Goal: Download file/media

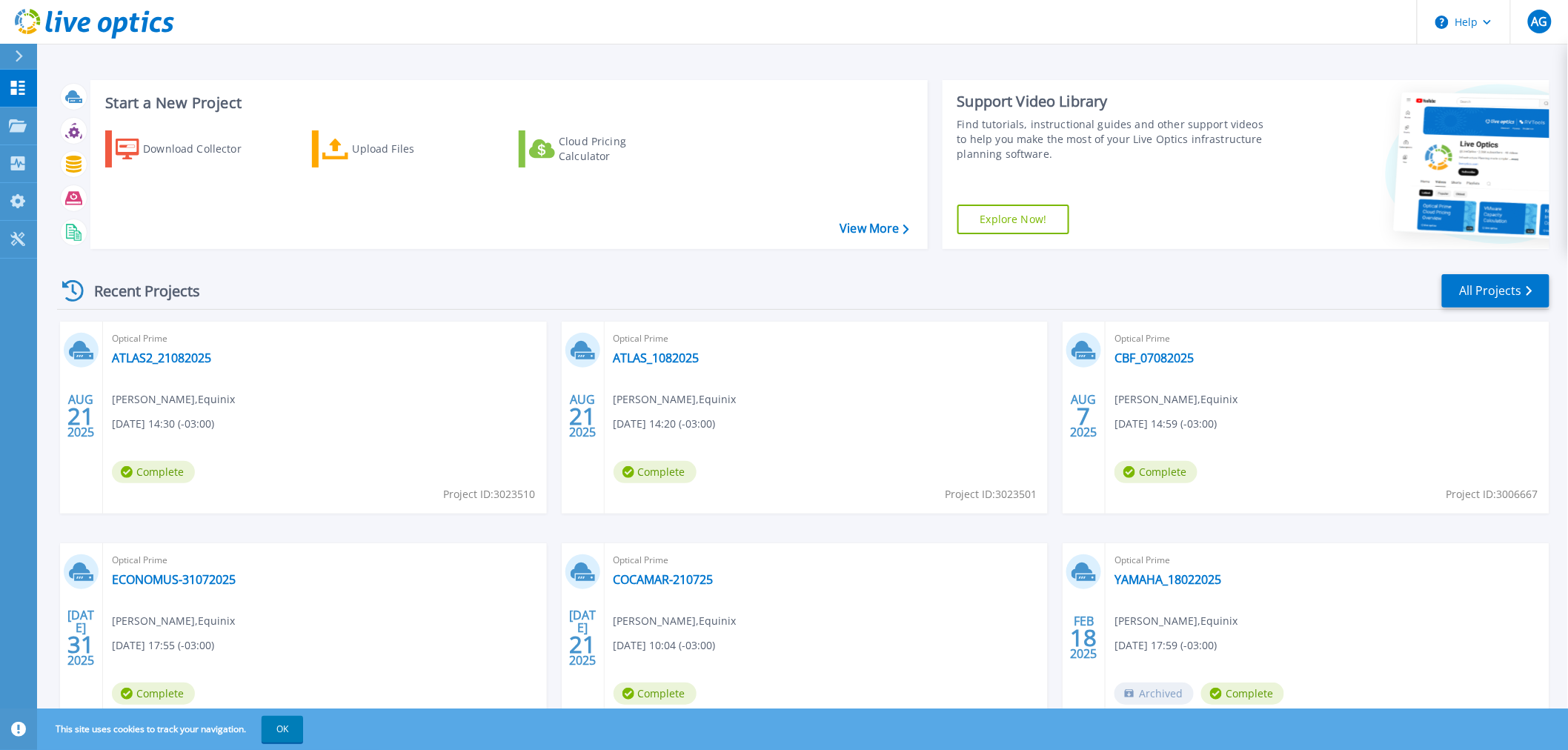
scroll to position [72, 0]
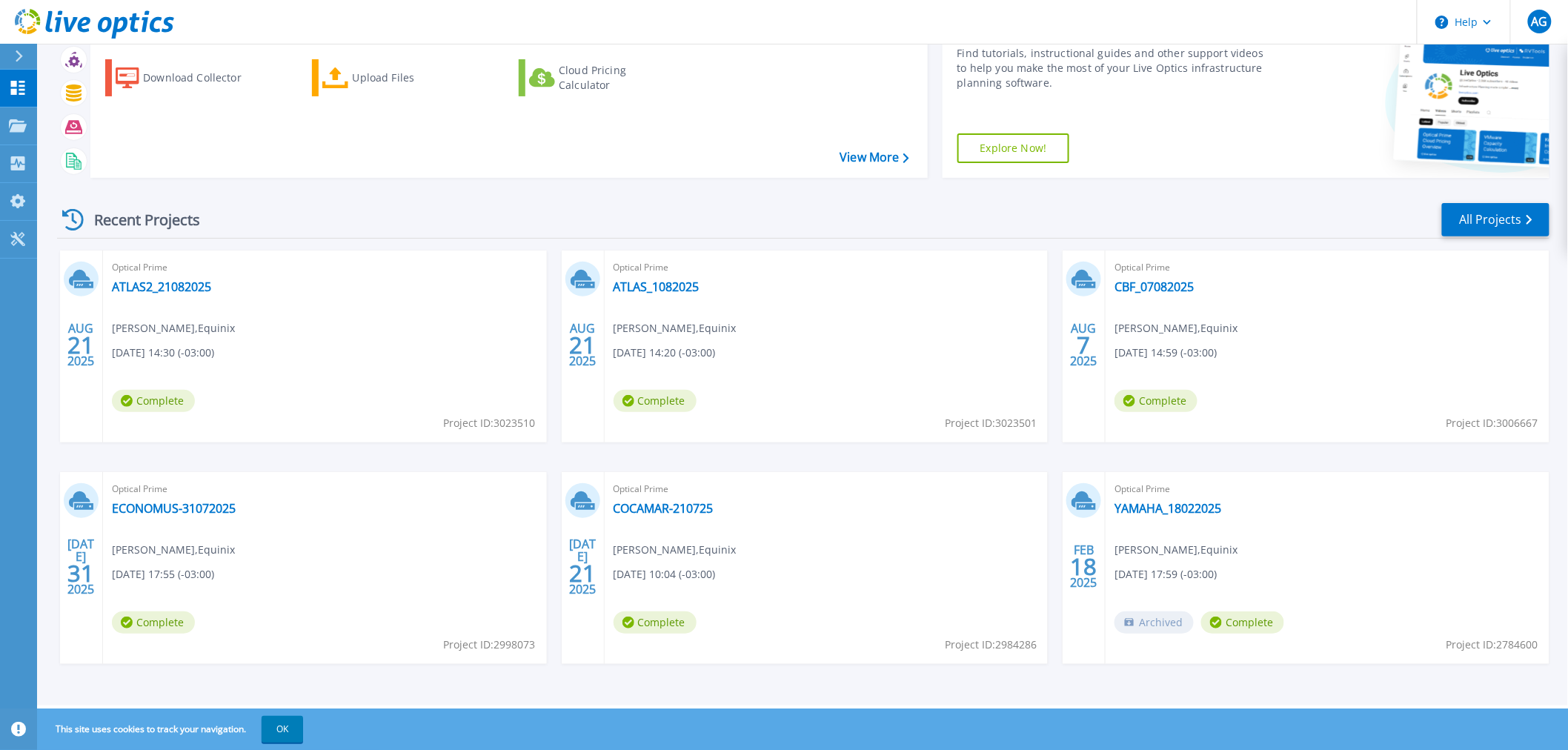
click at [728, 320] on span "Augusto Galvao , Equinix" at bounding box center [675, 328] width 123 height 17
click at [586, 338] on span "21" at bounding box center [582, 345] width 27 height 13
click at [79, 276] on icon at bounding box center [79, 278] width 21 height 17
click at [174, 397] on span "Complete" at bounding box center [152, 401] width 83 height 22
click at [750, 323] on div "Optical Prime ATLAS_1082025 Augusto Galvao , Equinix 08/21/2025, 14:20 (-03:00)…" at bounding box center [827, 346] width 444 height 191
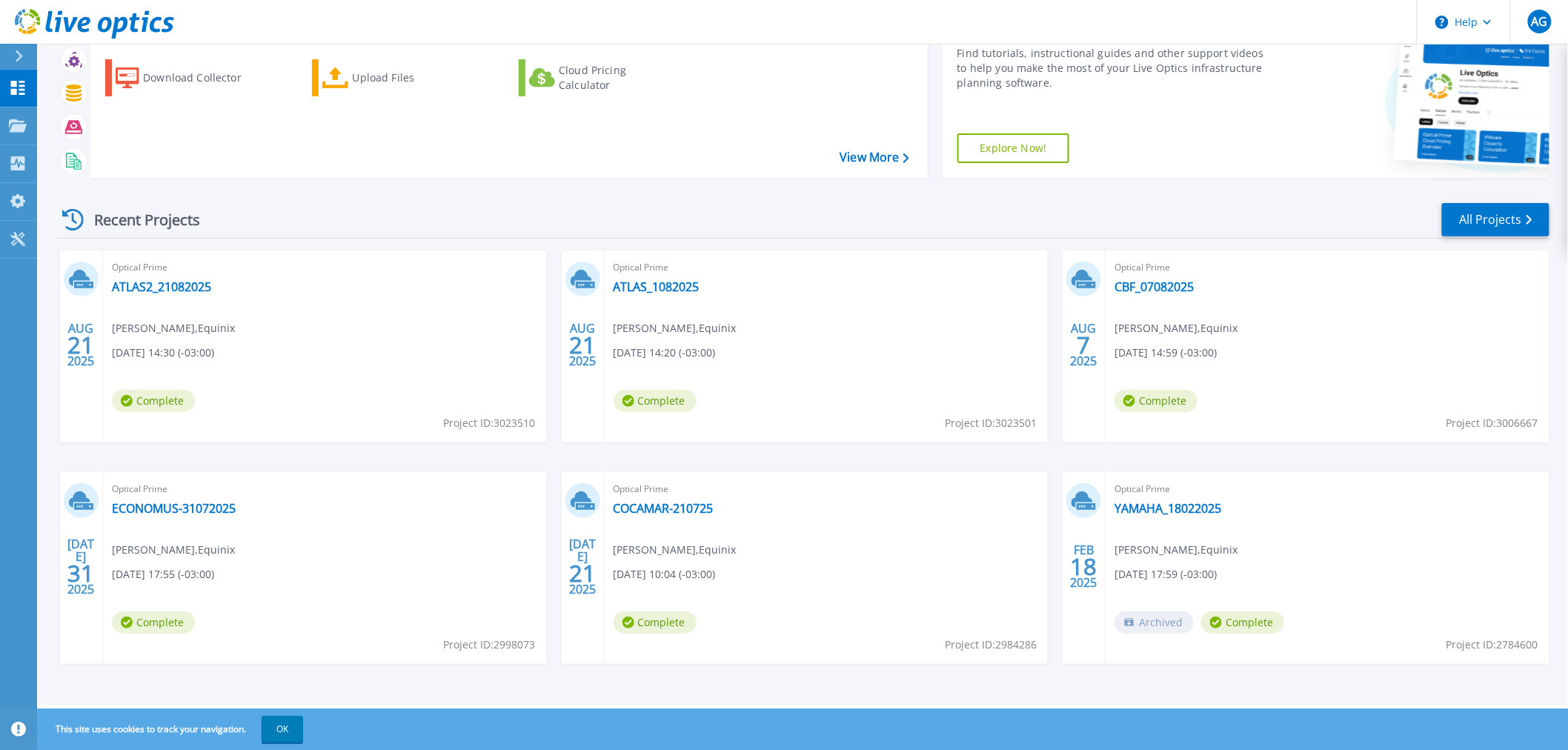
click at [750, 323] on div "Optical Prime ATLAS_1082025 Augusto Galvao , Equinix 08/21/2025, 14:20 (-03:00)…" at bounding box center [827, 346] width 444 height 191
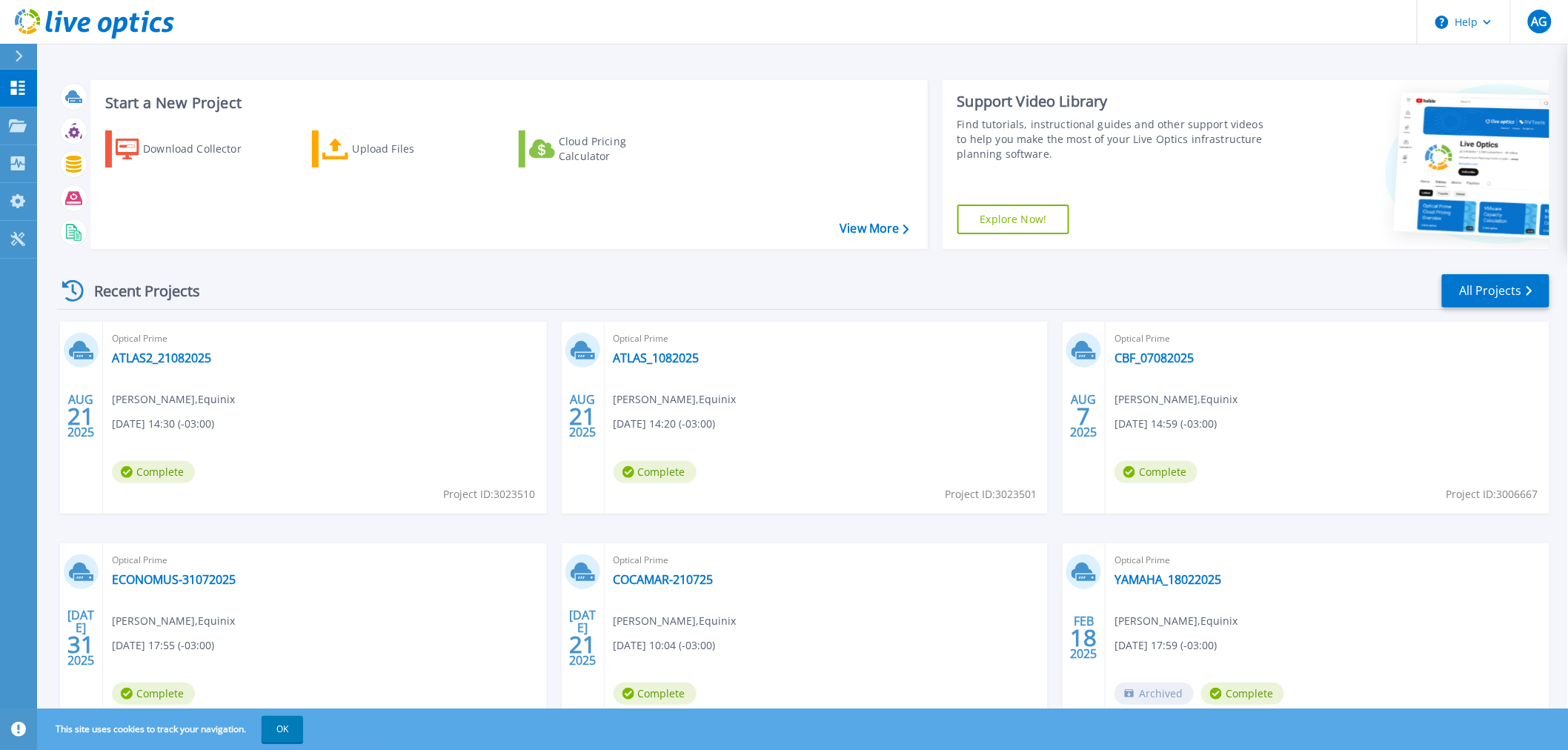
click at [78, 353] on icon at bounding box center [84, 355] width 20 height 7
click at [178, 356] on link "ATLAS2_21082025" at bounding box center [161, 358] width 99 height 15
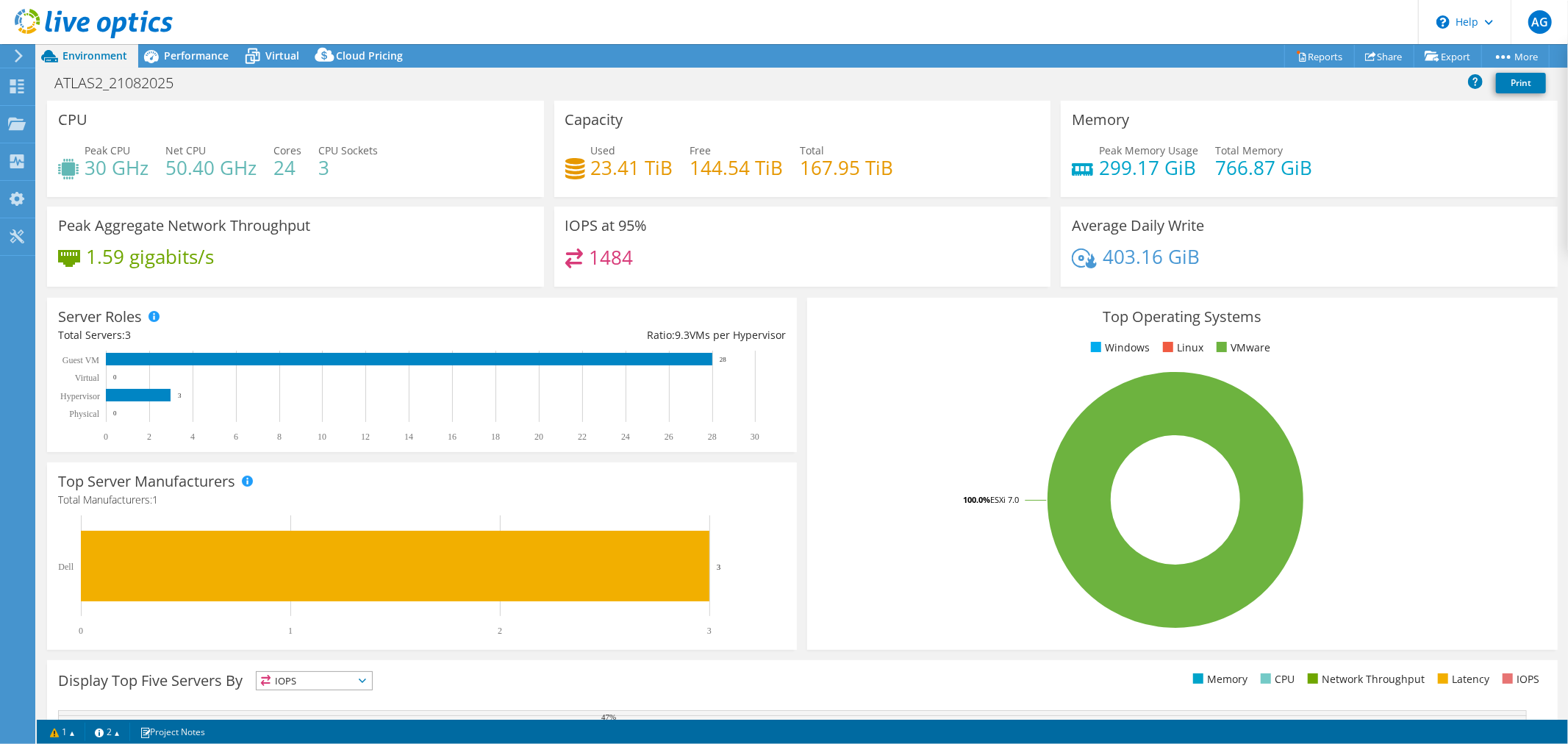
select select "USD"
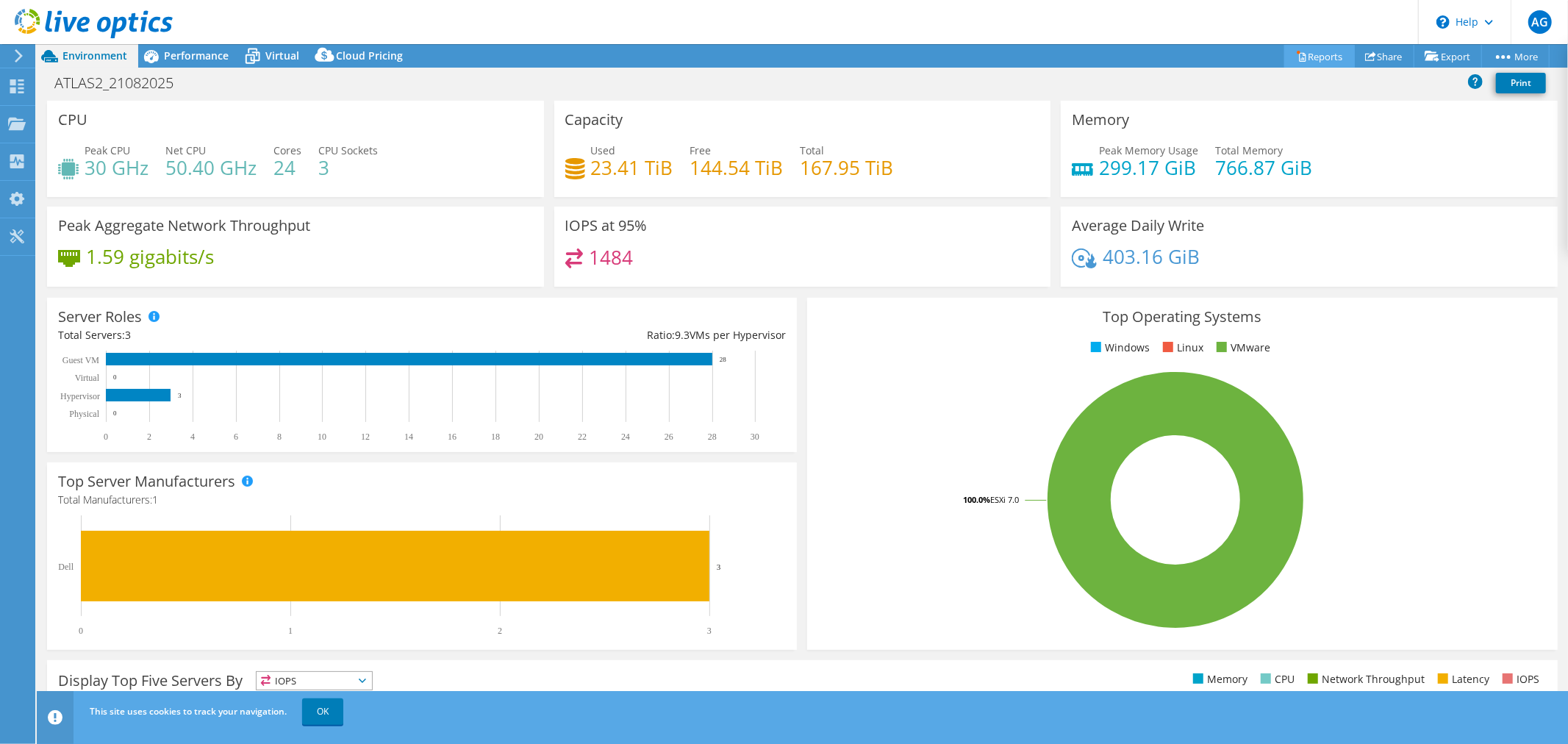
click at [1297, 53] on icon at bounding box center [1302, 56] width 11 height 11
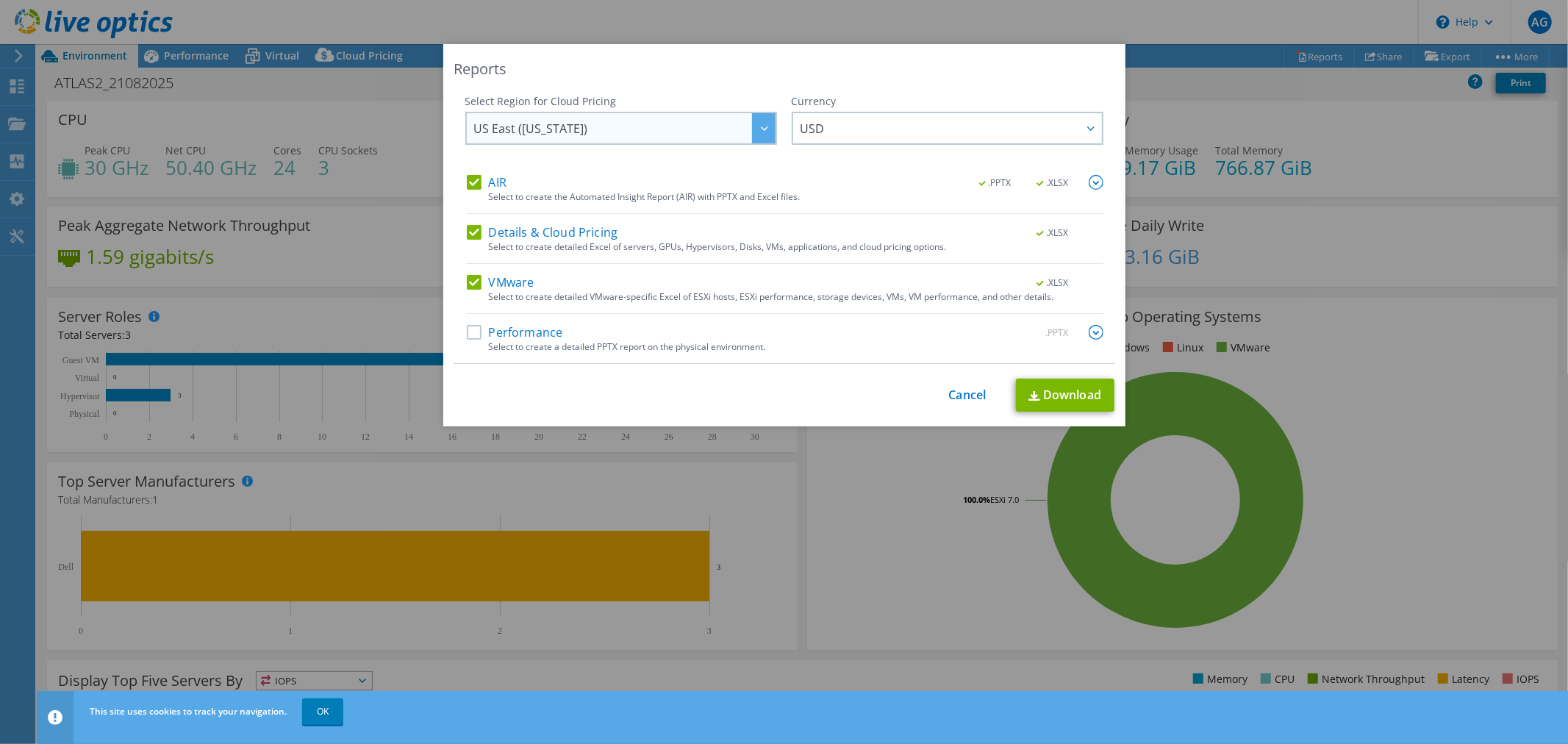
click at [753, 136] on div at bounding box center [765, 128] width 24 height 30
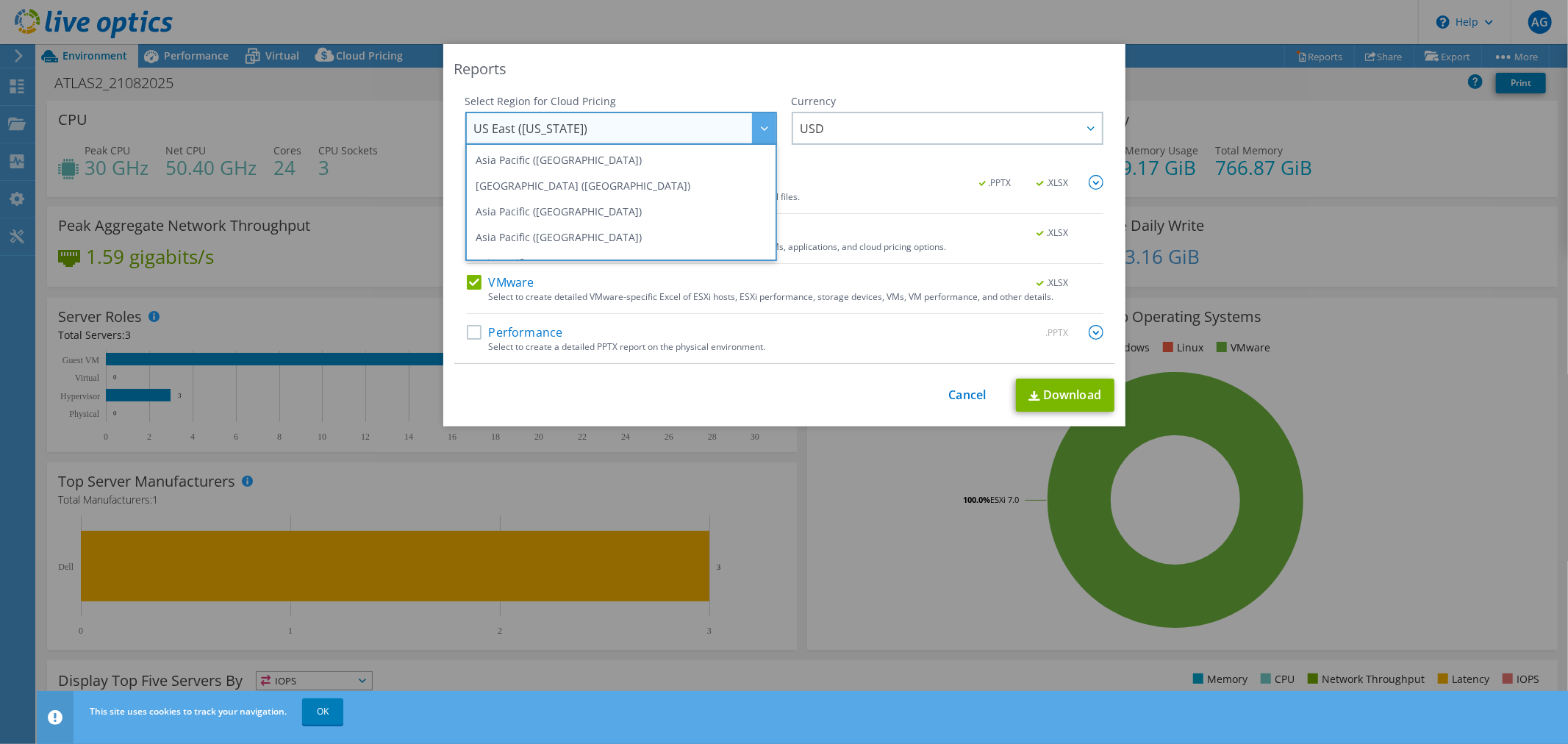
click at [899, 187] on div "AIR .PPTX .XLSX" at bounding box center [785, 183] width 636 height 17
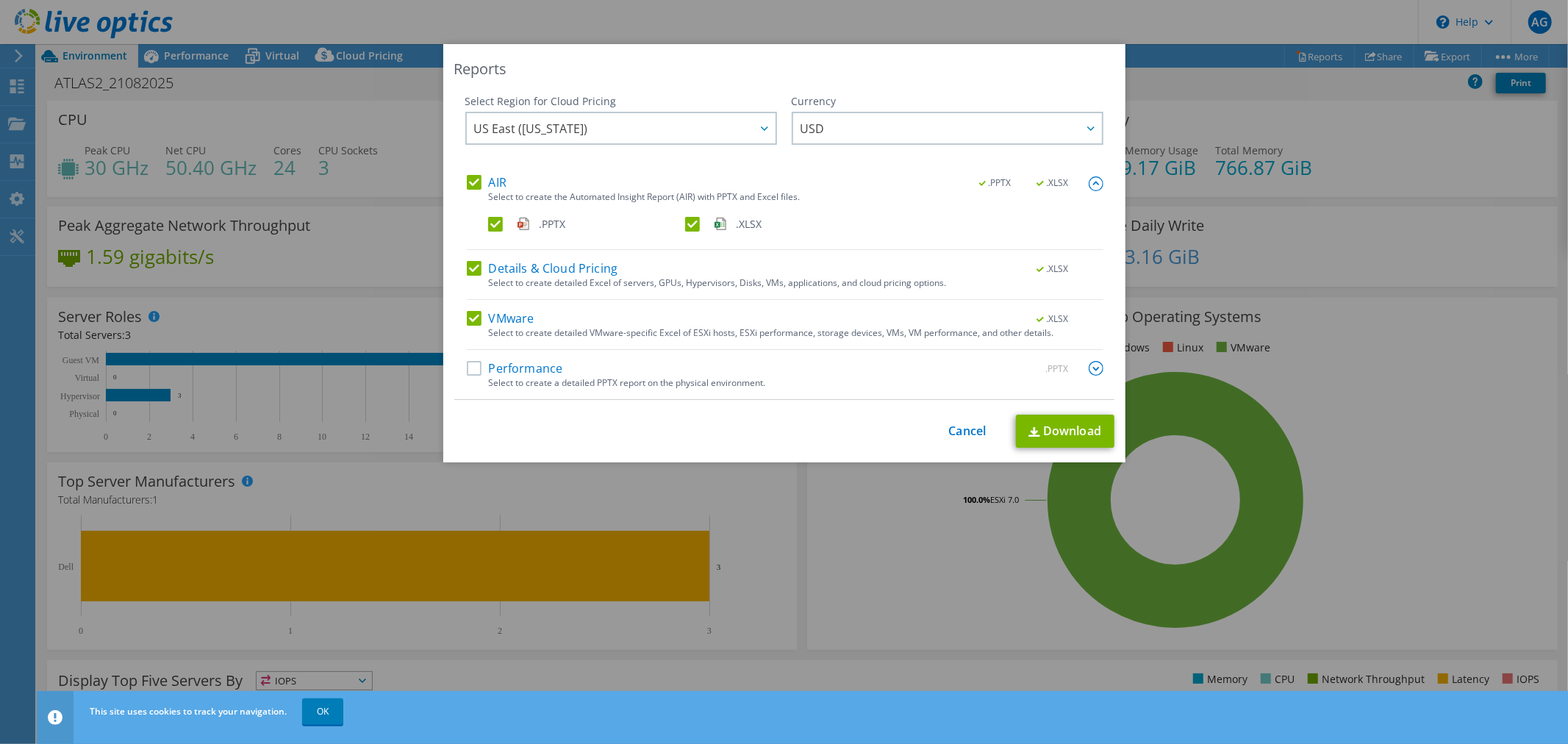
click at [482, 362] on label "Performance" at bounding box center [515, 368] width 96 height 15
click at [0, 0] on input "Performance" at bounding box center [0, 0] width 0 height 0
click at [1057, 424] on link "Download" at bounding box center [1065, 431] width 99 height 33
click at [960, 430] on link "Cancel" at bounding box center [968, 431] width 38 height 14
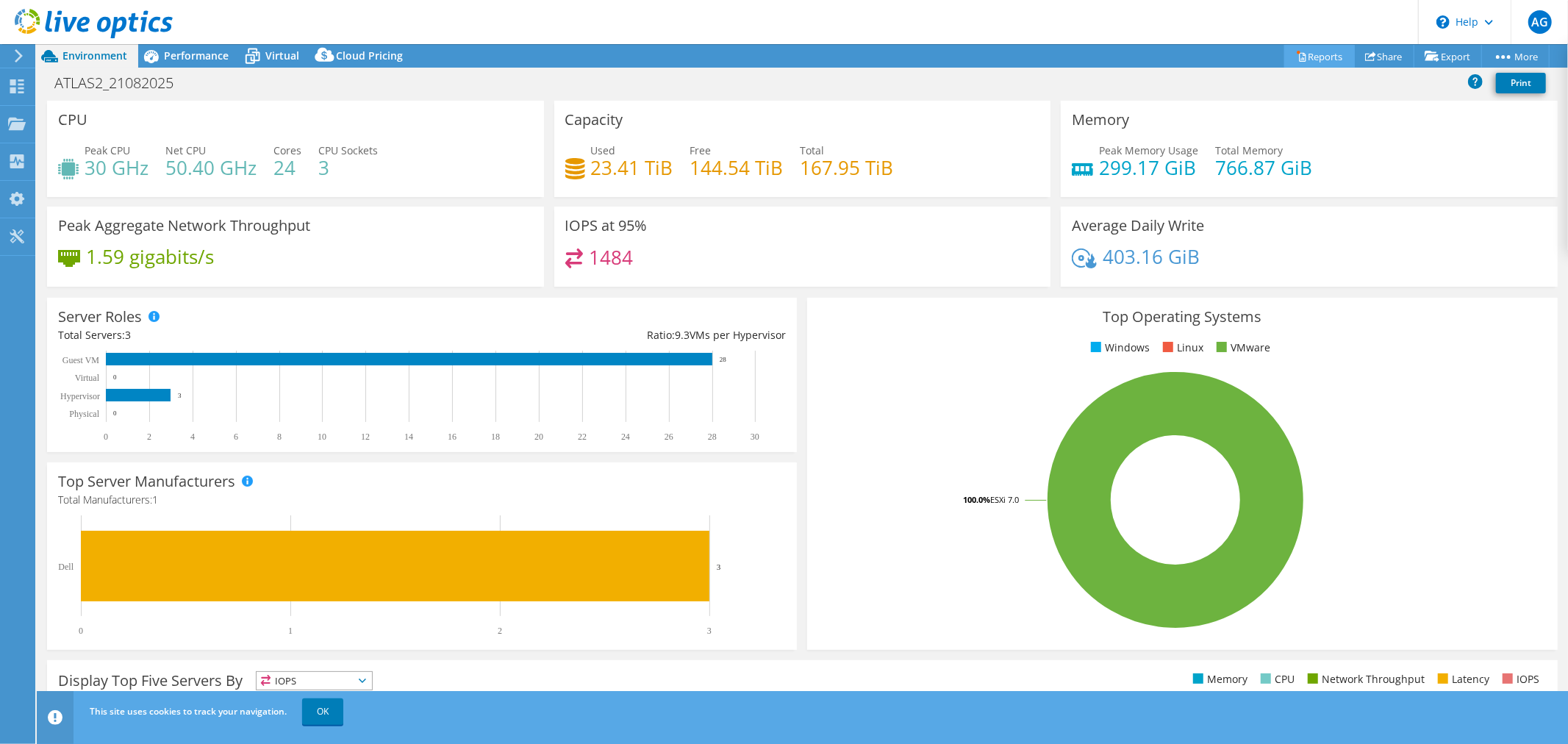
click at [1297, 52] on link "Reports" at bounding box center [1320, 56] width 71 height 23
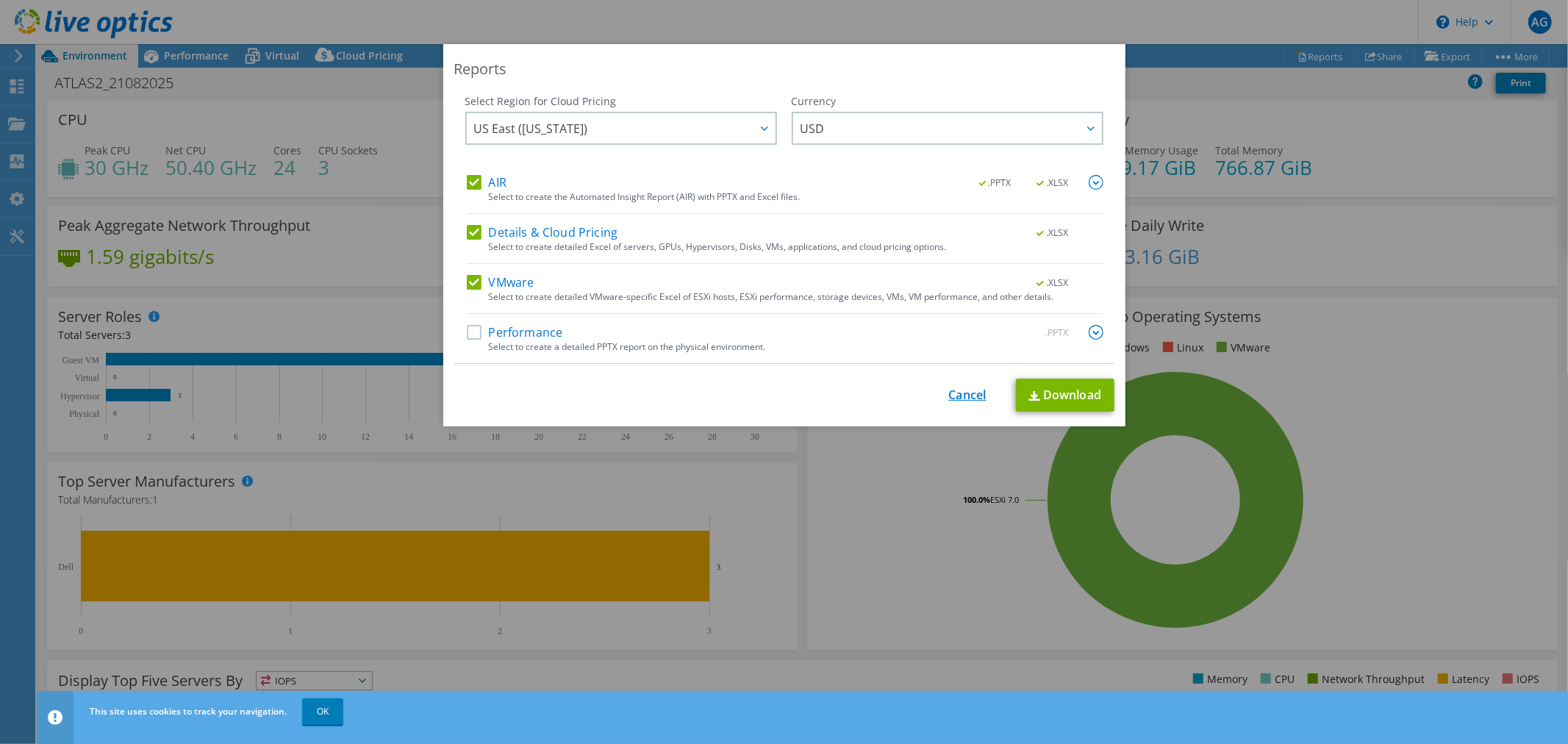
click at [958, 398] on link "Cancel" at bounding box center [968, 395] width 38 height 14
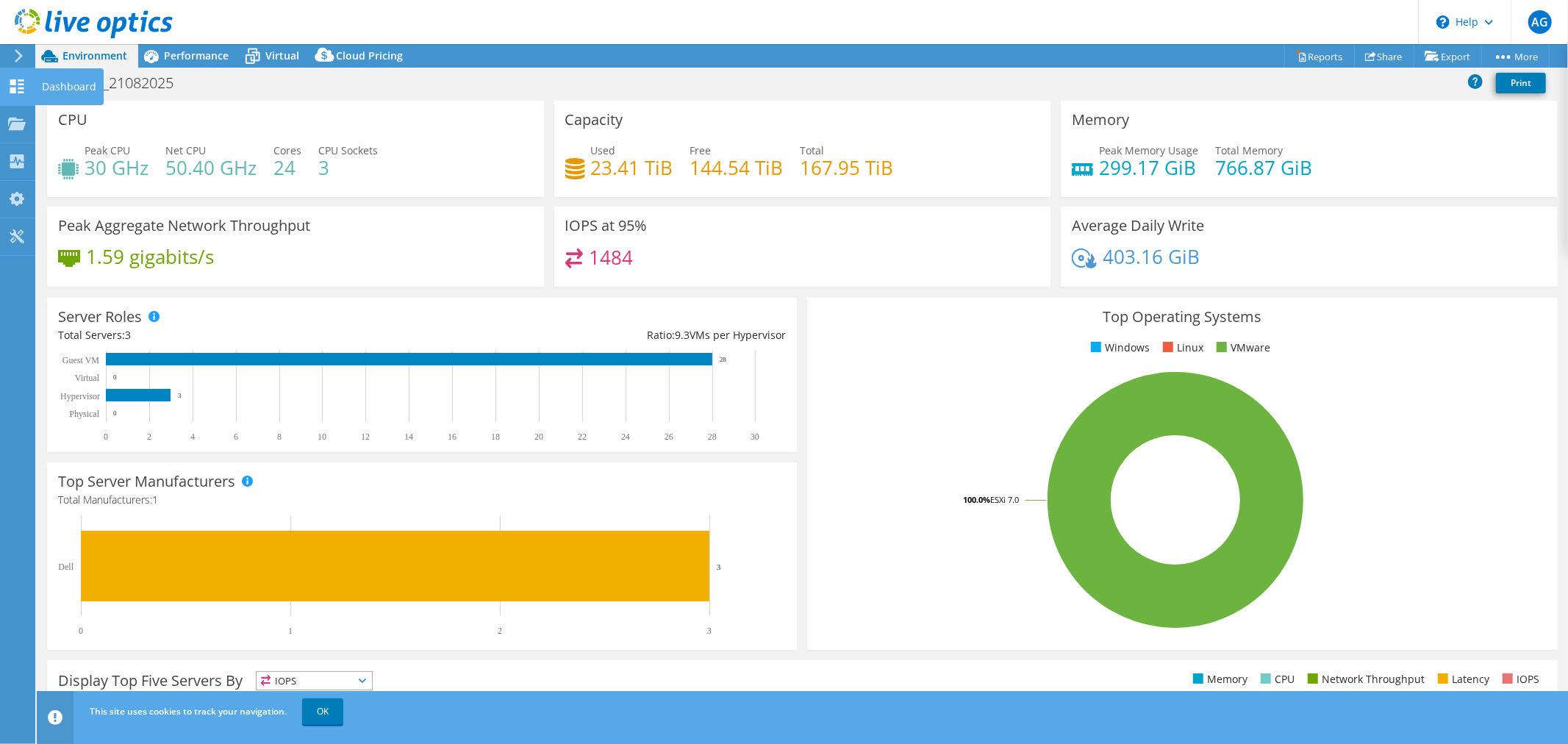
click at [57, 84] on div "Dashboard" at bounding box center [68, 87] width 69 height 37
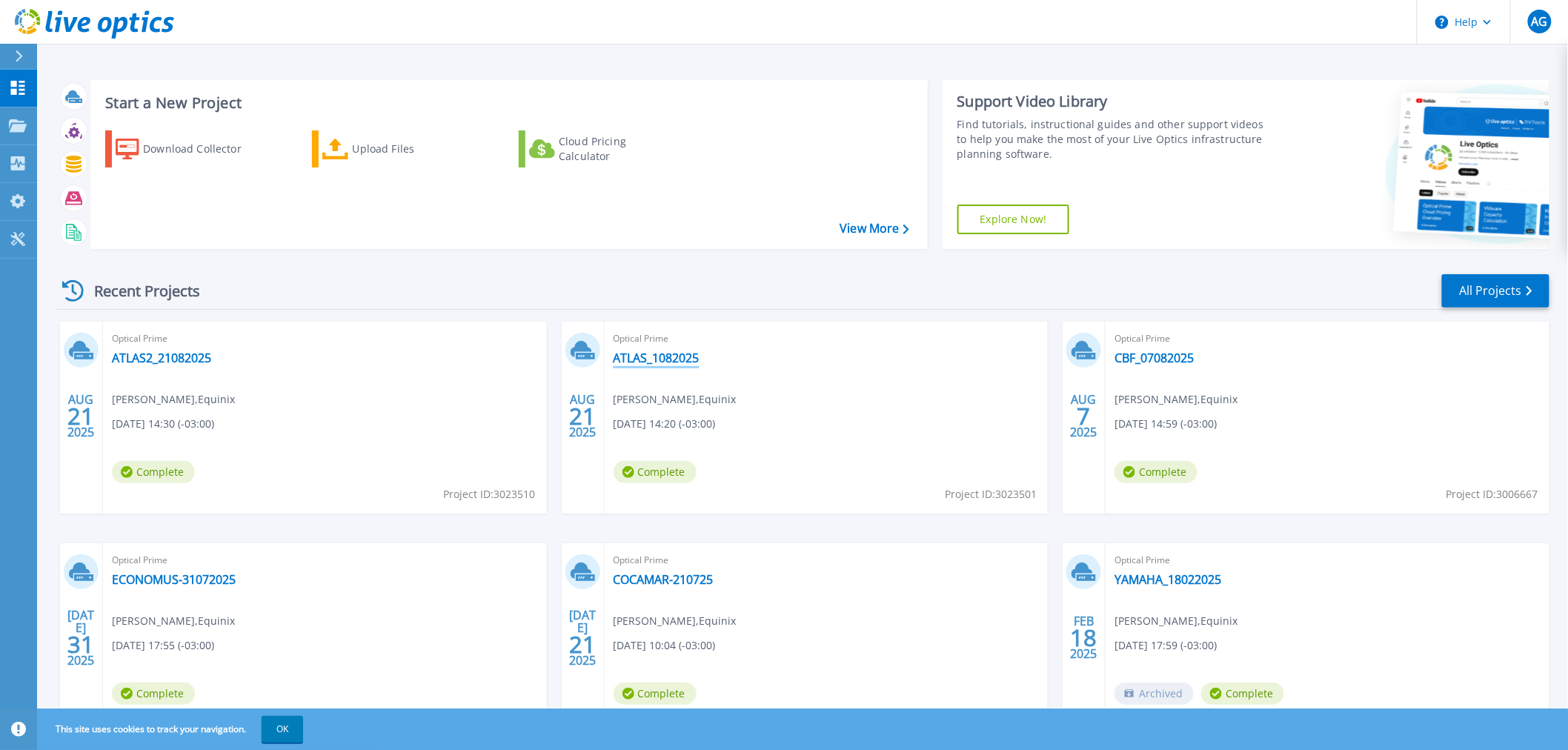
click at [664, 362] on link "ATLAS_1082025" at bounding box center [656, 358] width 86 height 15
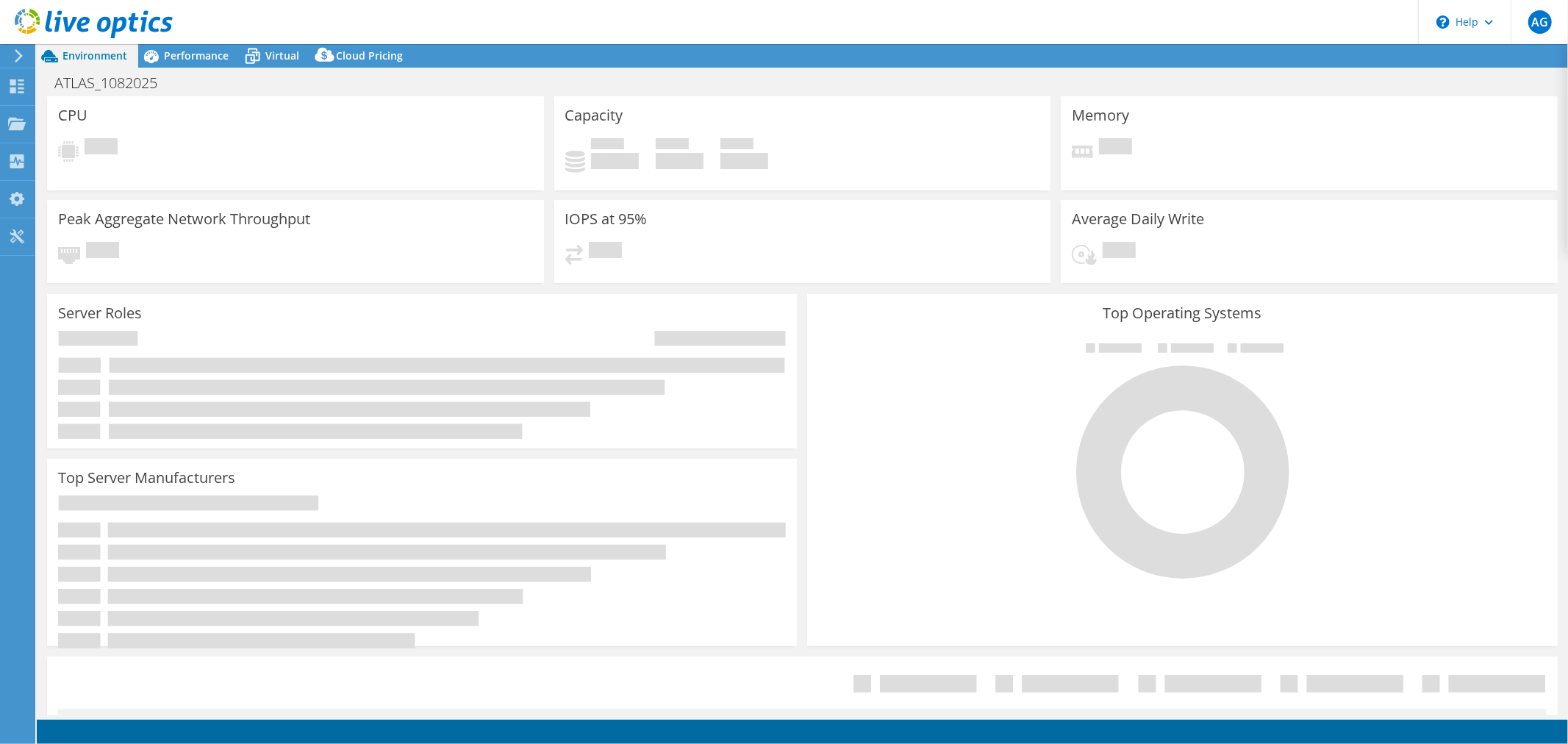
select select "USD"
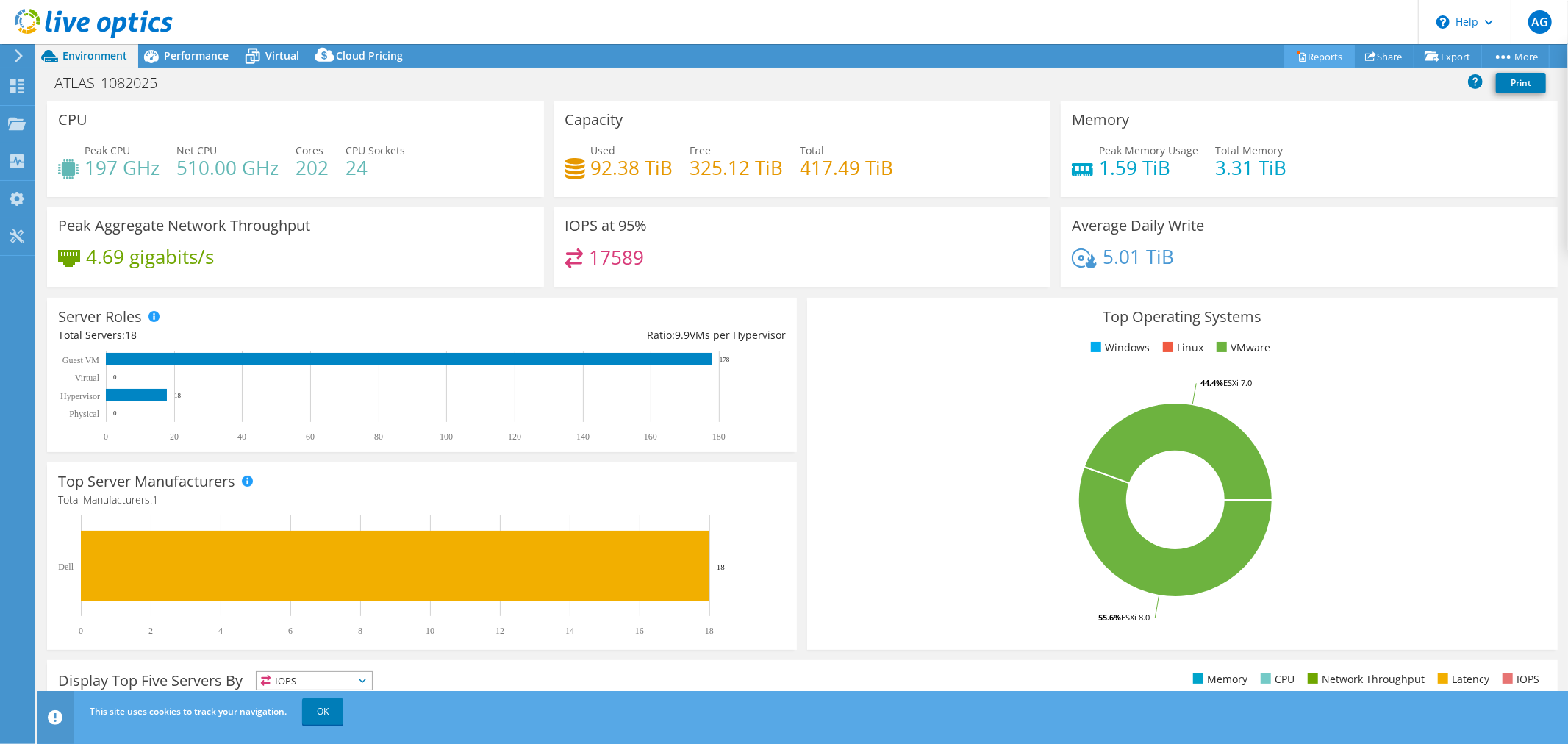
click at [1318, 56] on link "Reports" at bounding box center [1320, 56] width 71 height 23
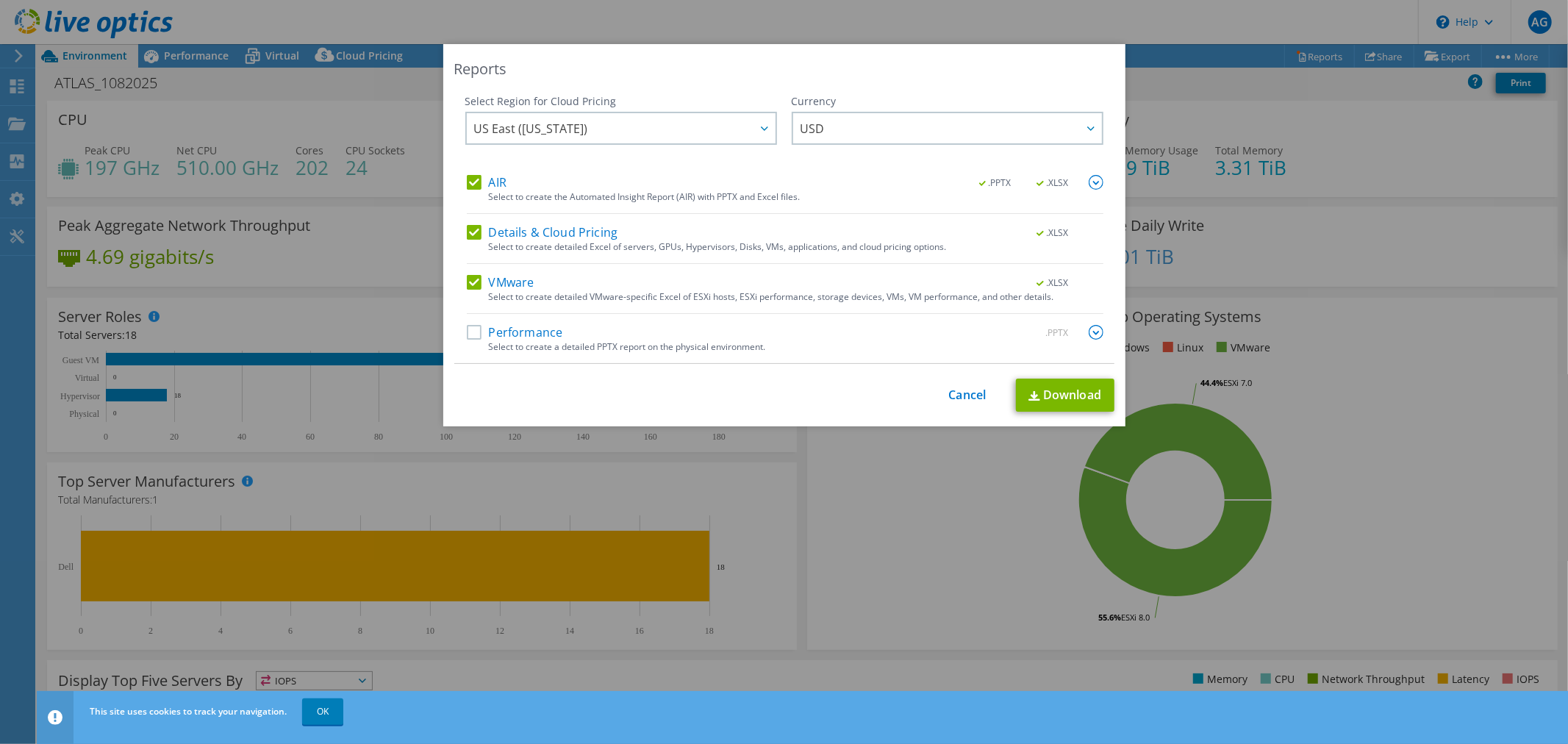
click at [477, 327] on label "Performance" at bounding box center [515, 332] width 96 height 15
click at [0, 0] on input "Performance" at bounding box center [0, 0] width 0 height 0
click at [1050, 394] on link "Download" at bounding box center [1065, 396] width 99 height 33
